Goal: Find specific page/section: Find specific page/section

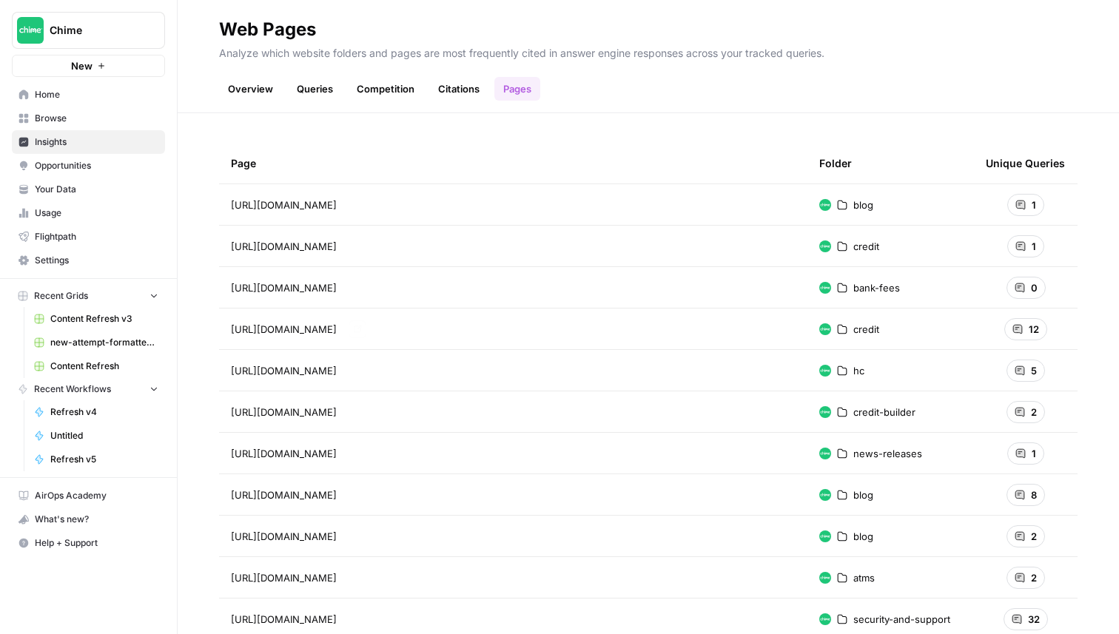
click at [337, 326] on span "https://www.chime.com/credit" at bounding box center [284, 329] width 106 height 15
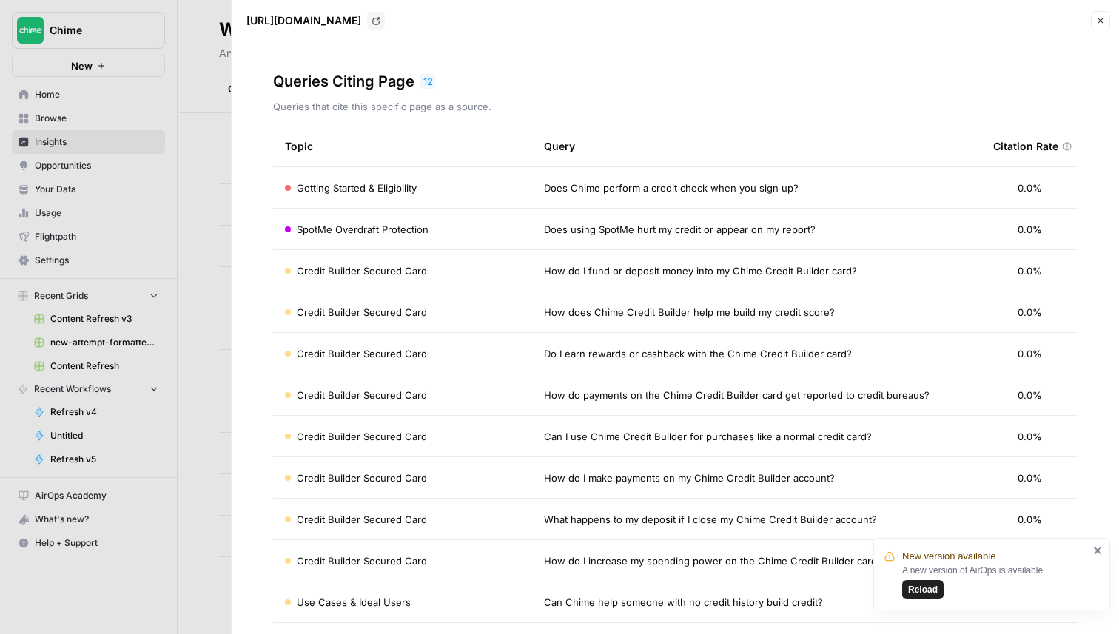
click at [392, 181] on span "Getting Started & Eligibility" at bounding box center [357, 188] width 120 height 15
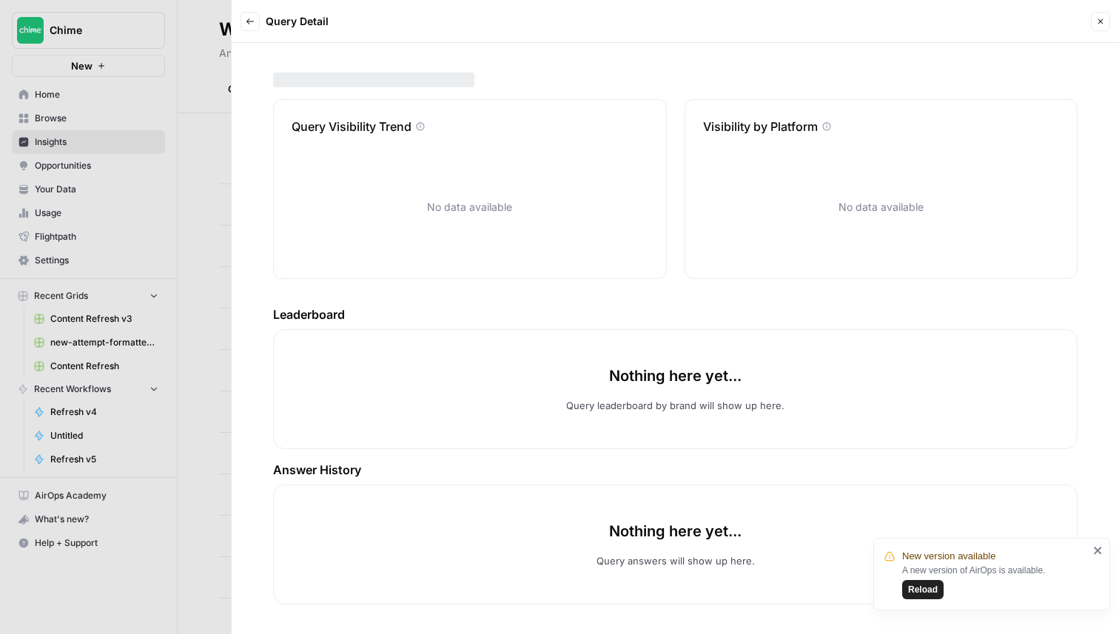
click at [254, 17] on icon "button" at bounding box center [250, 21] width 9 height 9
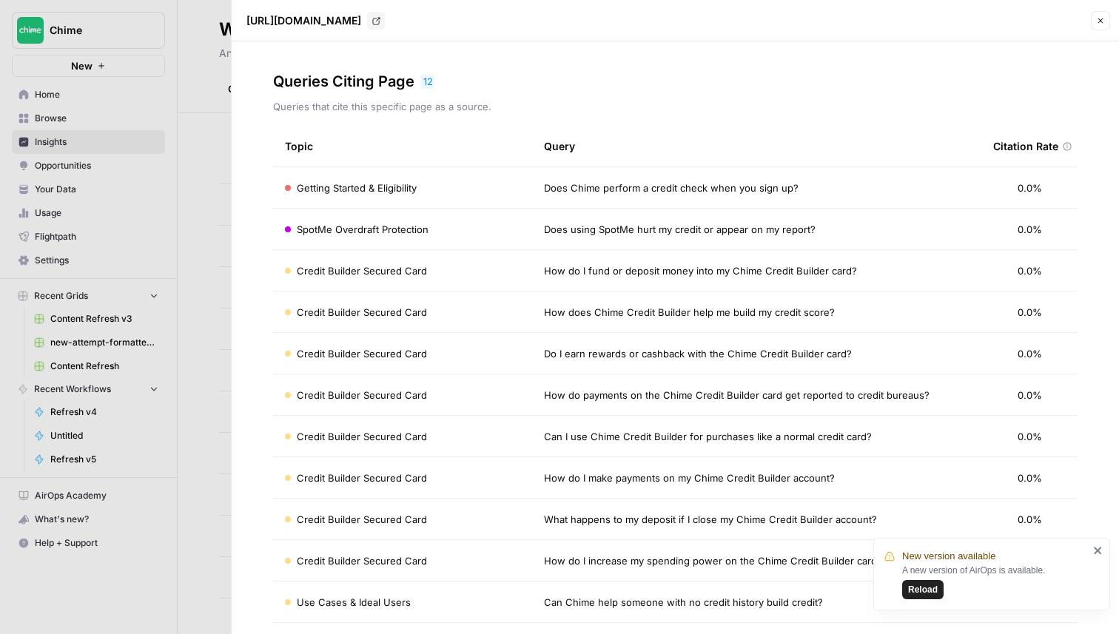
click at [928, 587] on span "Reload" at bounding box center [923, 589] width 30 height 13
click at [175, 41] on div at bounding box center [559, 317] width 1119 height 634
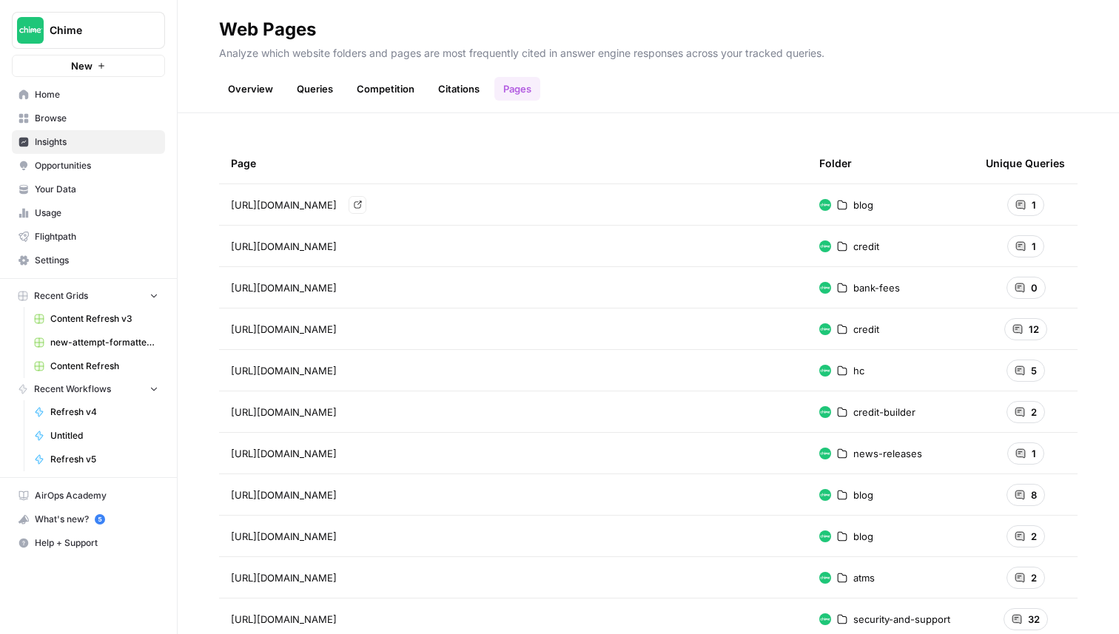
click at [337, 203] on span "[URL][DOMAIN_NAME]" at bounding box center [284, 205] width 106 height 15
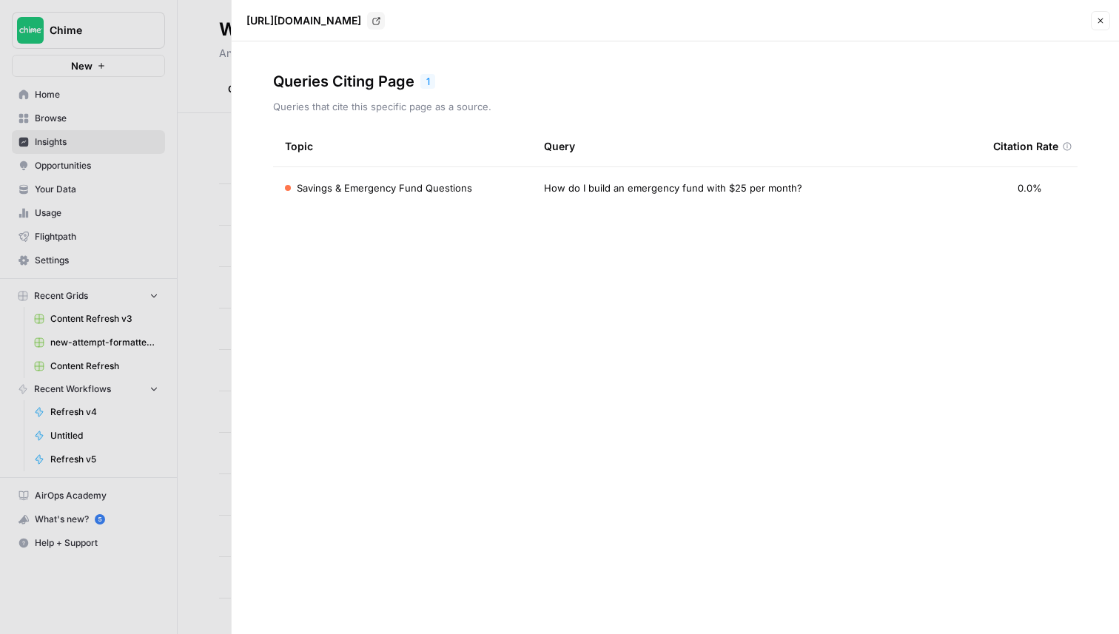
click at [1103, 22] on icon "button" at bounding box center [1100, 20] width 9 height 9
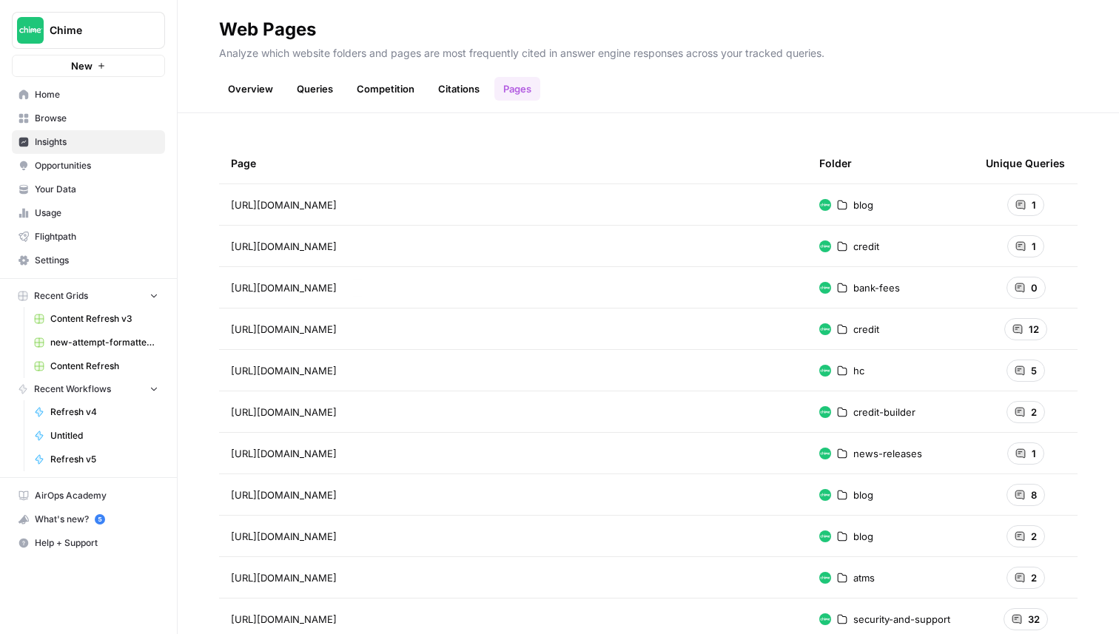
click at [343, 320] on td "https://www.chime.com/credit" at bounding box center [513, 329] width 588 height 41
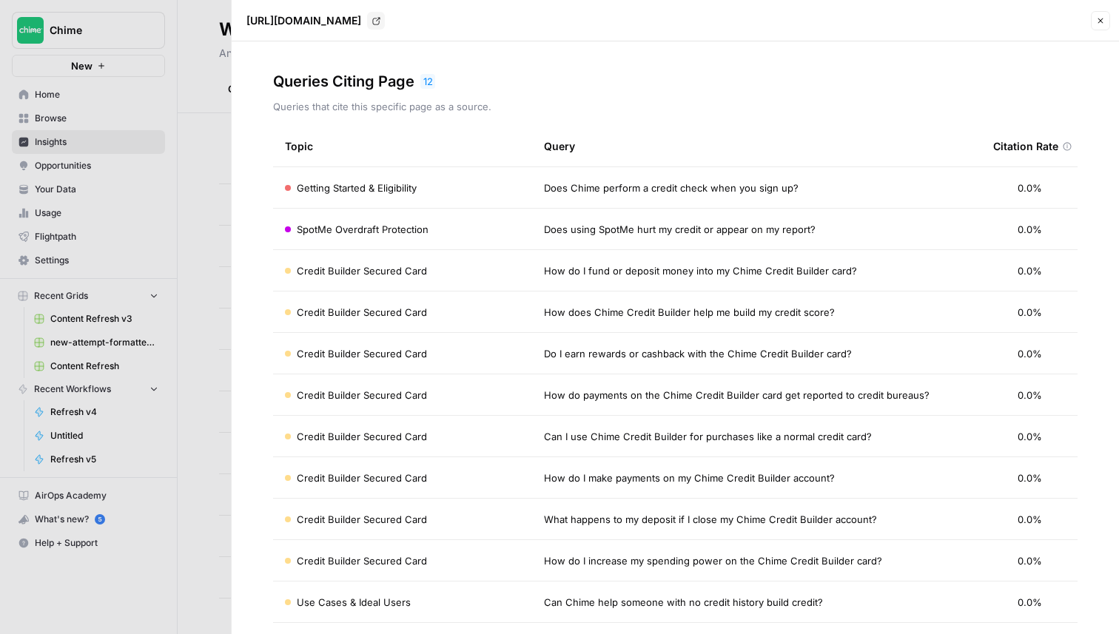
click at [348, 190] on span "Getting Started & Eligibility" at bounding box center [357, 188] width 120 height 15
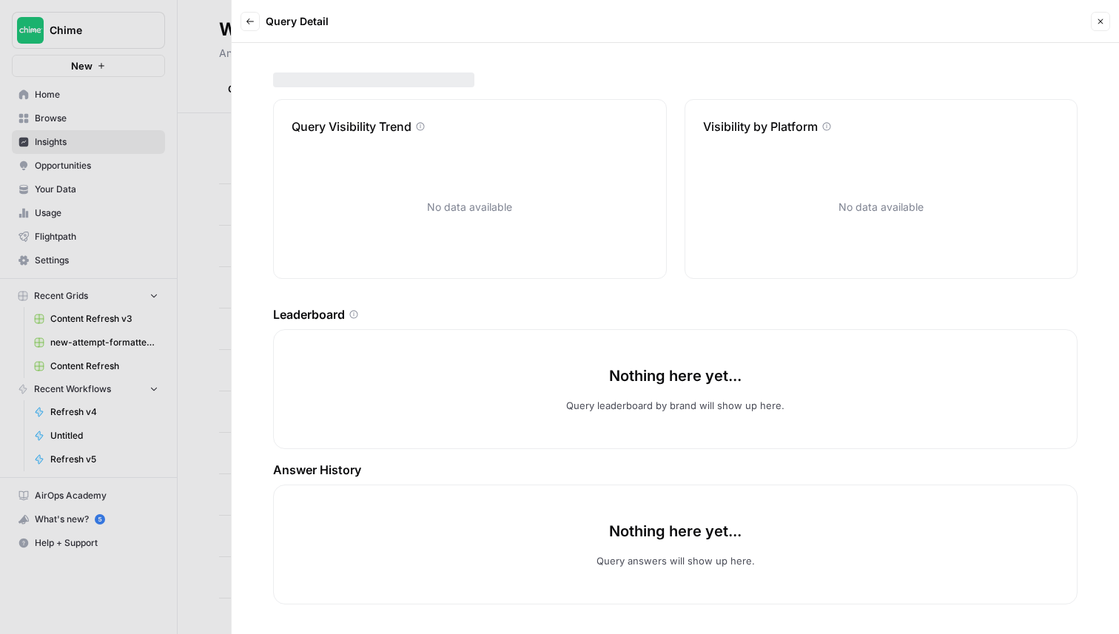
click at [258, 21] on button "Back" at bounding box center [250, 21] width 19 height 19
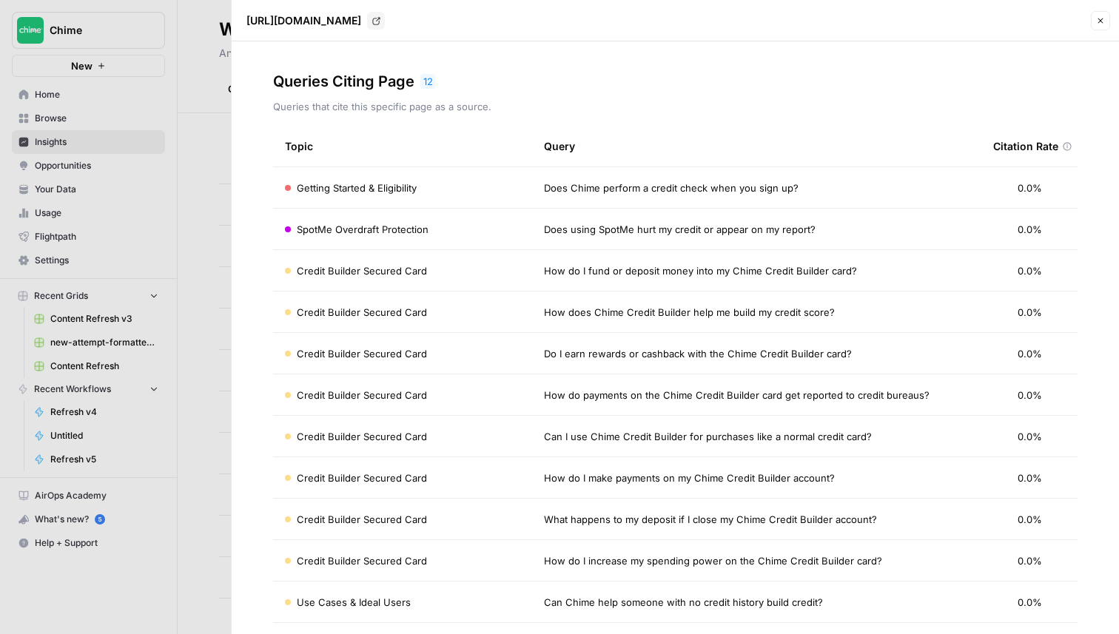
click at [426, 82] on div "12" at bounding box center [427, 81] width 15 height 15
click at [466, 92] on div "Queries Citing Page 12 Queries that cite this specific page as a source." at bounding box center [675, 92] width 804 height 43
click at [329, 181] on span "Getting Started & Eligibility" at bounding box center [357, 188] width 120 height 15
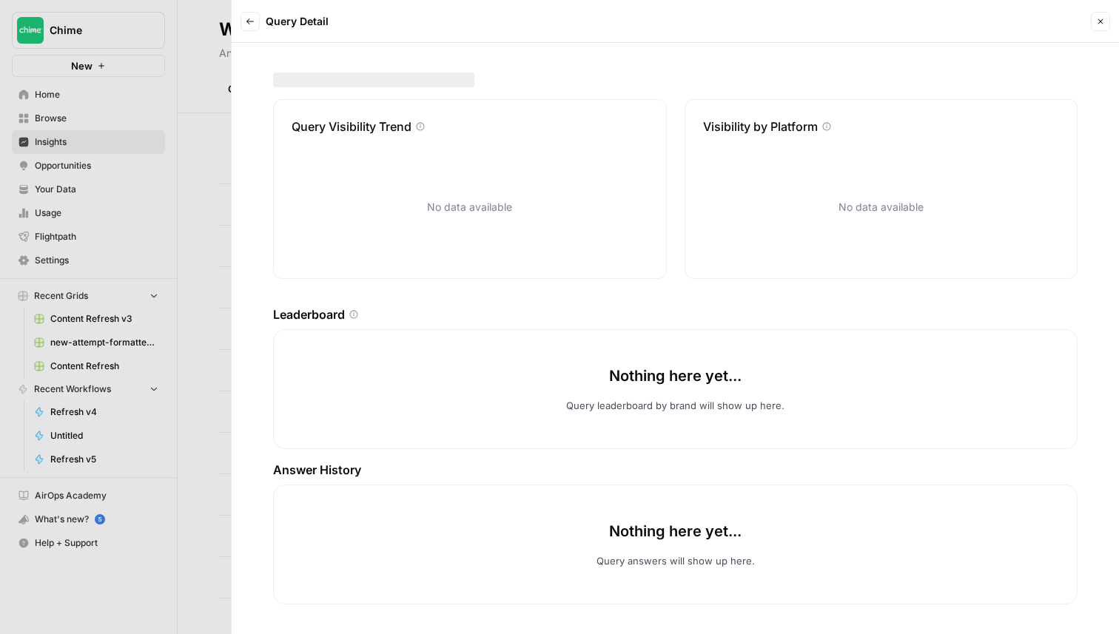
click at [252, 30] on button "Back" at bounding box center [250, 21] width 19 height 19
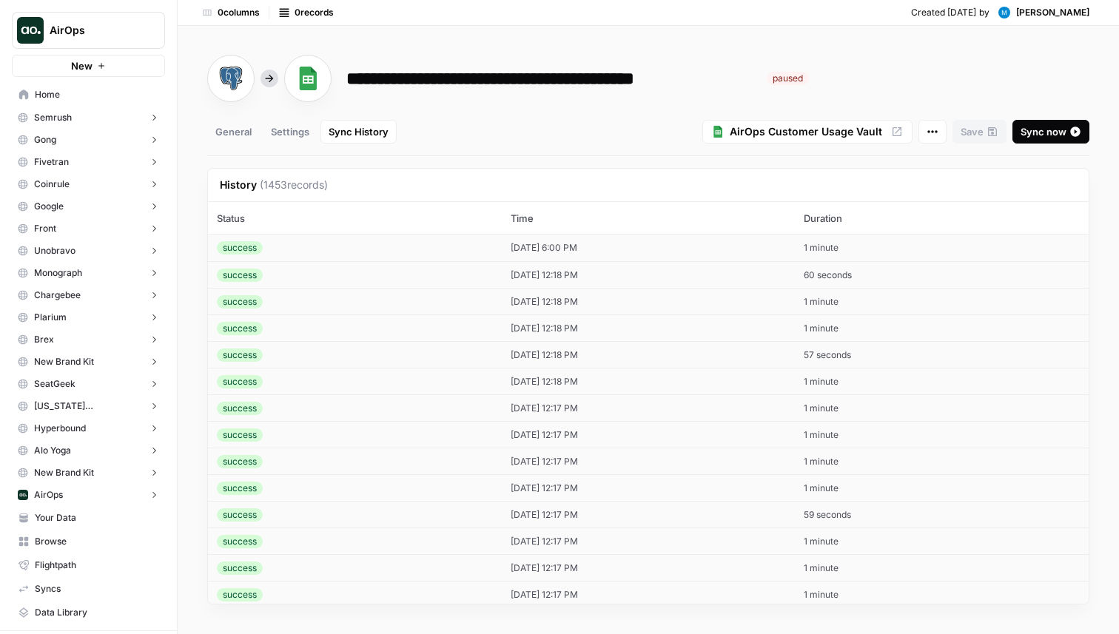
click at [290, 132] on div "Settings" at bounding box center [290, 131] width 38 height 15
click at [232, 130] on div "General" at bounding box center [233, 131] width 36 height 15
